Goal: Task Accomplishment & Management: Use online tool/utility

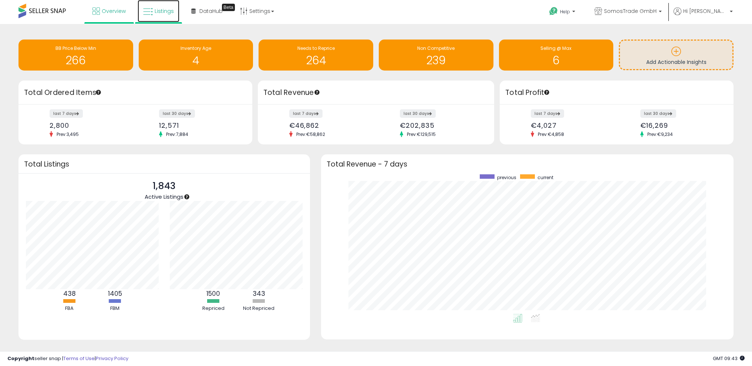
click at [162, 13] on span "Listings" at bounding box center [164, 10] width 19 height 7
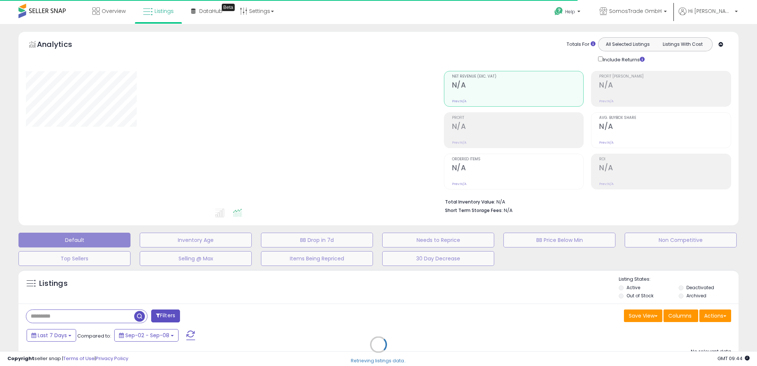
click at [721, 314] on div "Retrieving listings data.." at bounding box center [378, 350] width 731 height 169
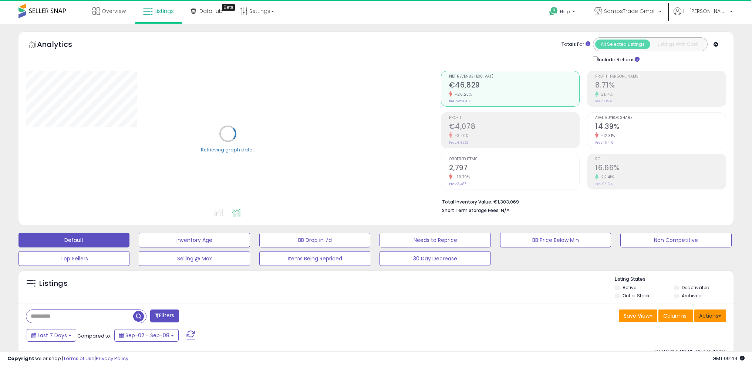
click at [708, 315] on button "Actions" at bounding box center [710, 316] width 32 height 13
click at [703, 329] on link "Import" at bounding box center [679, 331] width 81 height 11
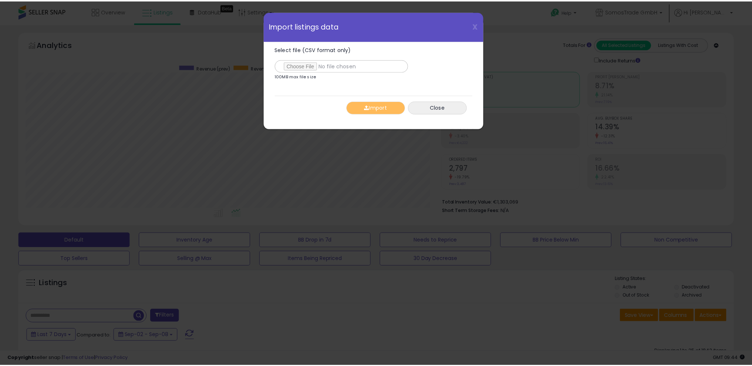
scroll to position [152, 418]
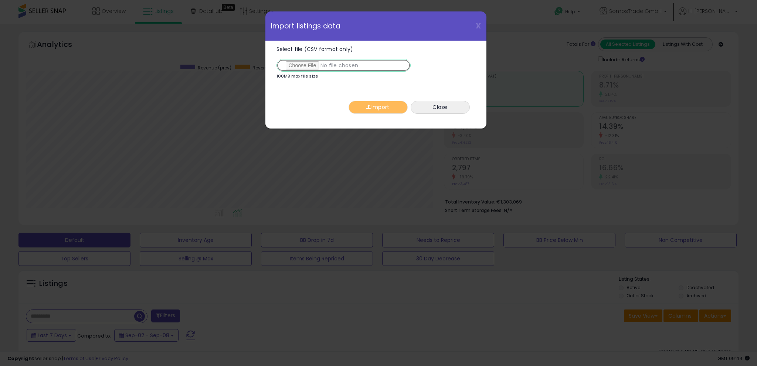
click at [304, 67] on input "Select file (CSV format only)" at bounding box center [344, 65] width 134 height 13
click at [383, 106] on button "Import" at bounding box center [378, 107] width 59 height 13
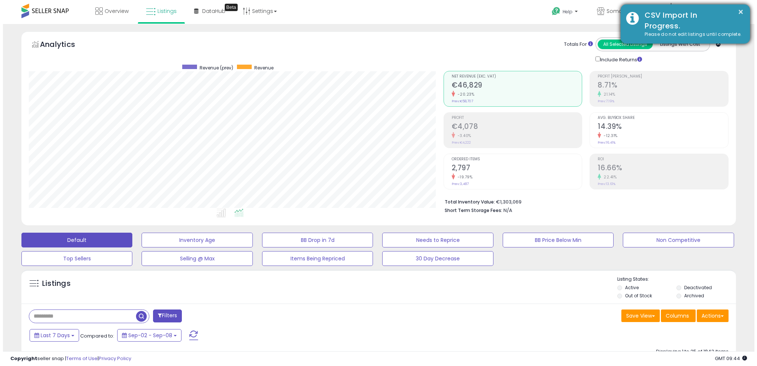
scroll to position [369520, 369257]
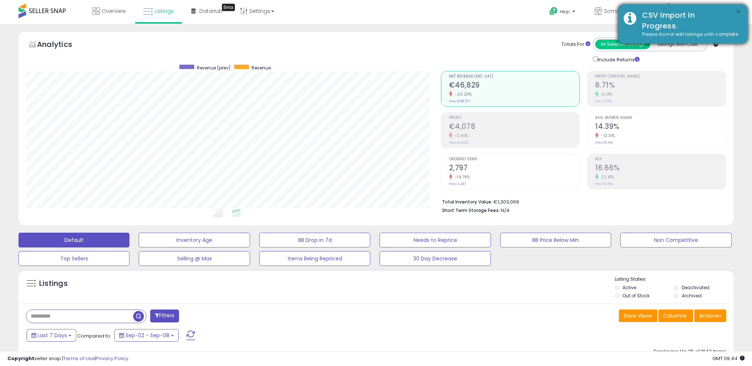
click at [740, 10] on button "×" at bounding box center [738, 11] width 6 height 9
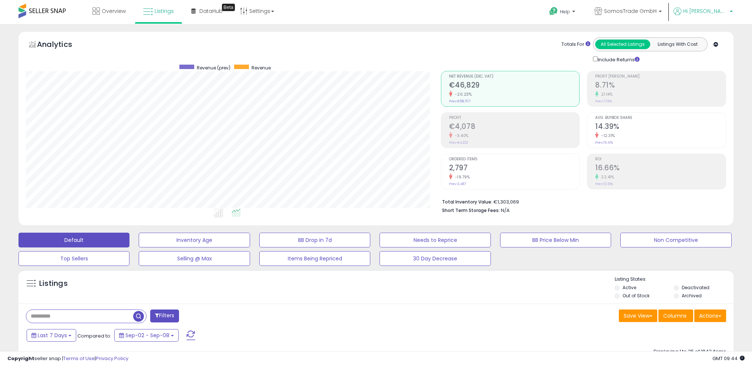
click at [725, 11] on span "Hi [PERSON_NAME]" at bounding box center [705, 10] width 44 height 7
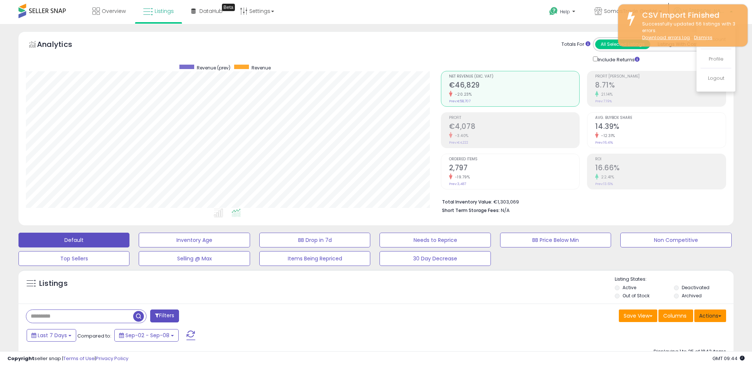
click at [718, 317] on span at bounding box center [719, 316] width 3 height 1
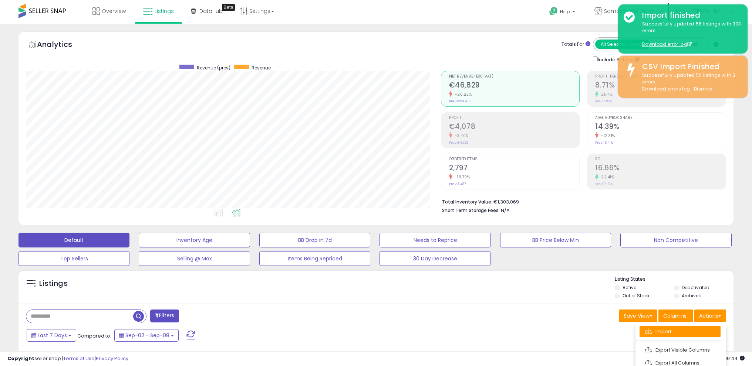
click at [701, 329] on link "Import" at bounding box center [679, 331] width 81 height 11
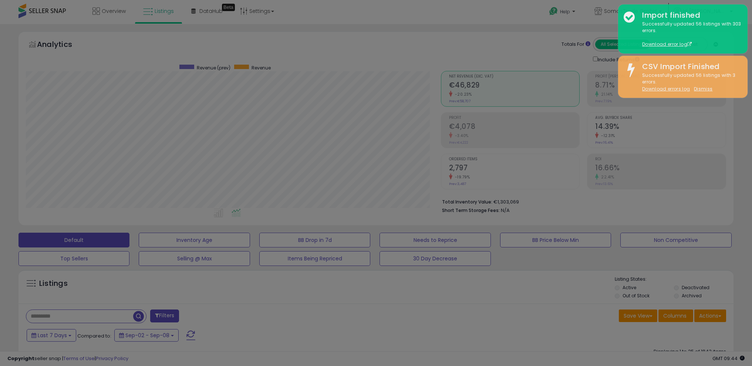
scroll to position [152, 418]
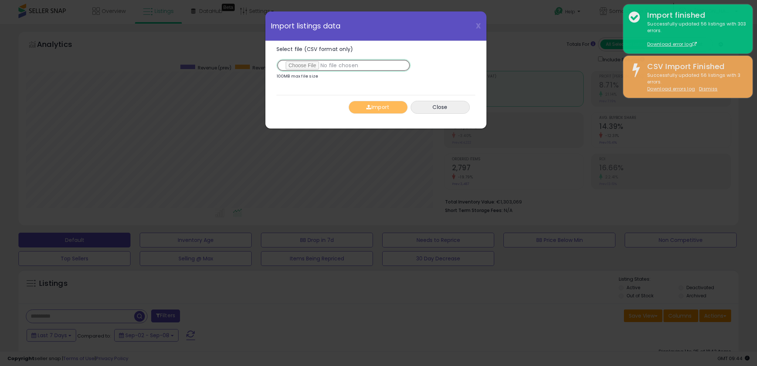
click at [313, 65] on input "Select file (CSV format only)" at bounding box center [344, 65] width 134 height 13
click at [382, 110] on button "Import" at bounding box center [378, 107] width 59 height 13
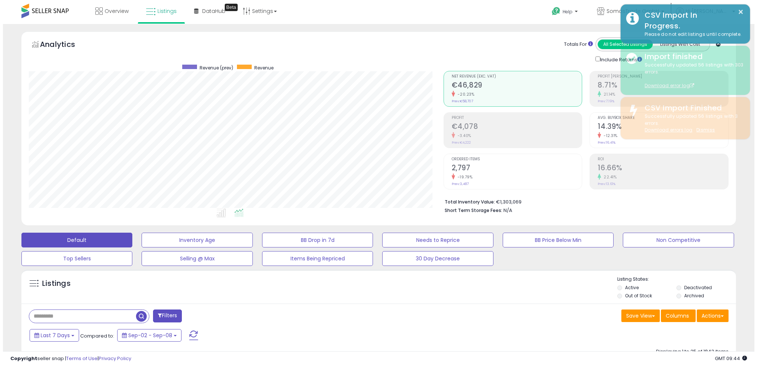
scroll to position [369520, 369257]
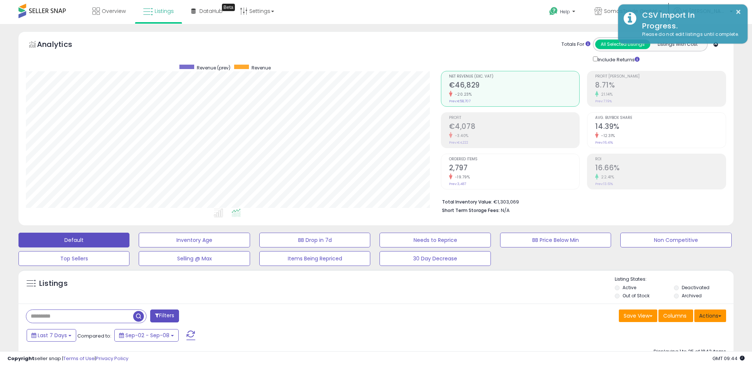
click at [712, 312] on button "Actions" at bounding box center [710, 316] width 32 height 13
click at [701, 329] on link "Import" at bounding box center [679, 331] width 81 height 11
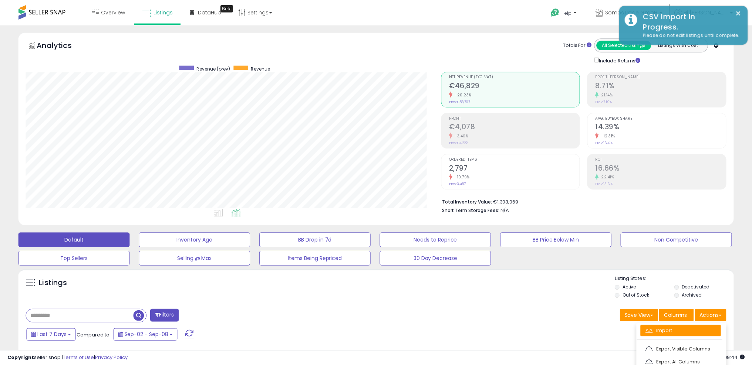
scroll to position [152, 418]
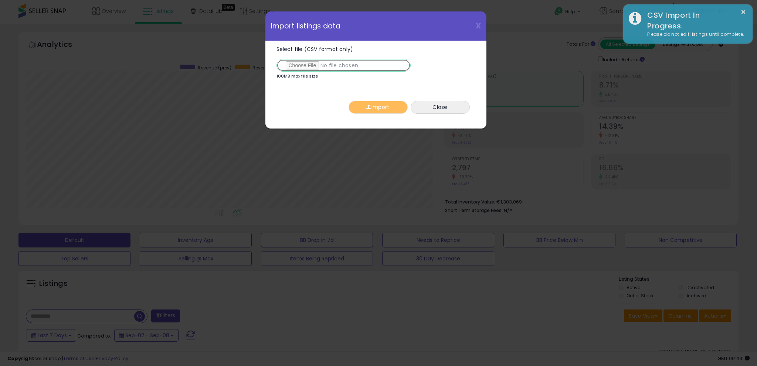
click at [314, 62] on input "Select file (CSV format only)" at bounding box center [344, 65] width 134 height 13
type input "**********"
click at [383, 108] on button "Import" at bounding box center [378, 107] width 59 height 13
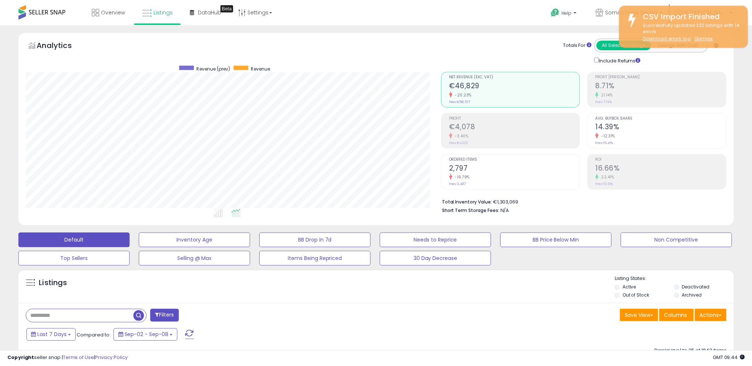
scroll to position [369520, 369257]
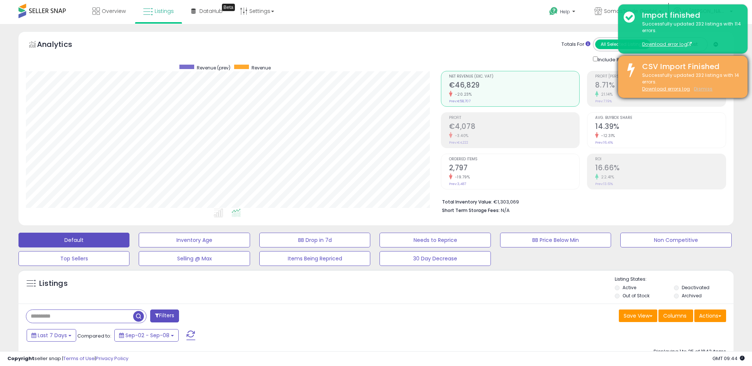
click at [703, 89] on u "Dismiss" at bounding box center [703, 89] width 18 height 6
